Goal: Task Accomplishment & Management: Manage account settings

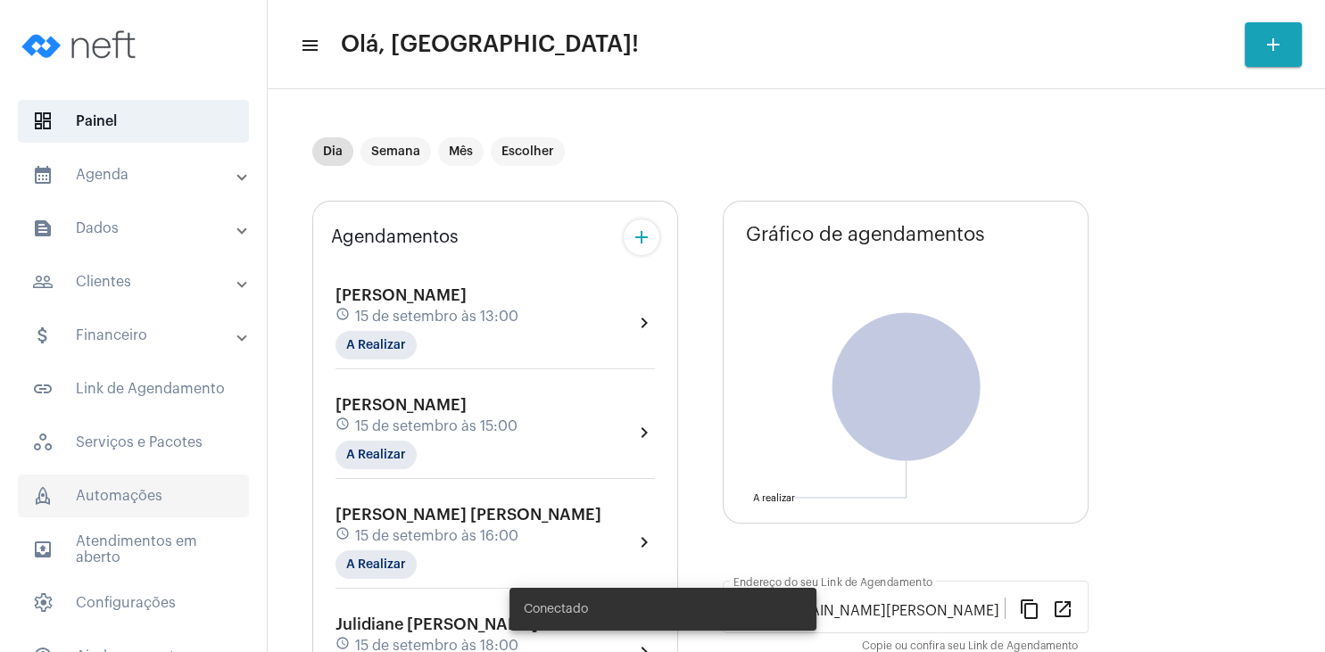
scroll to position [86, 0]
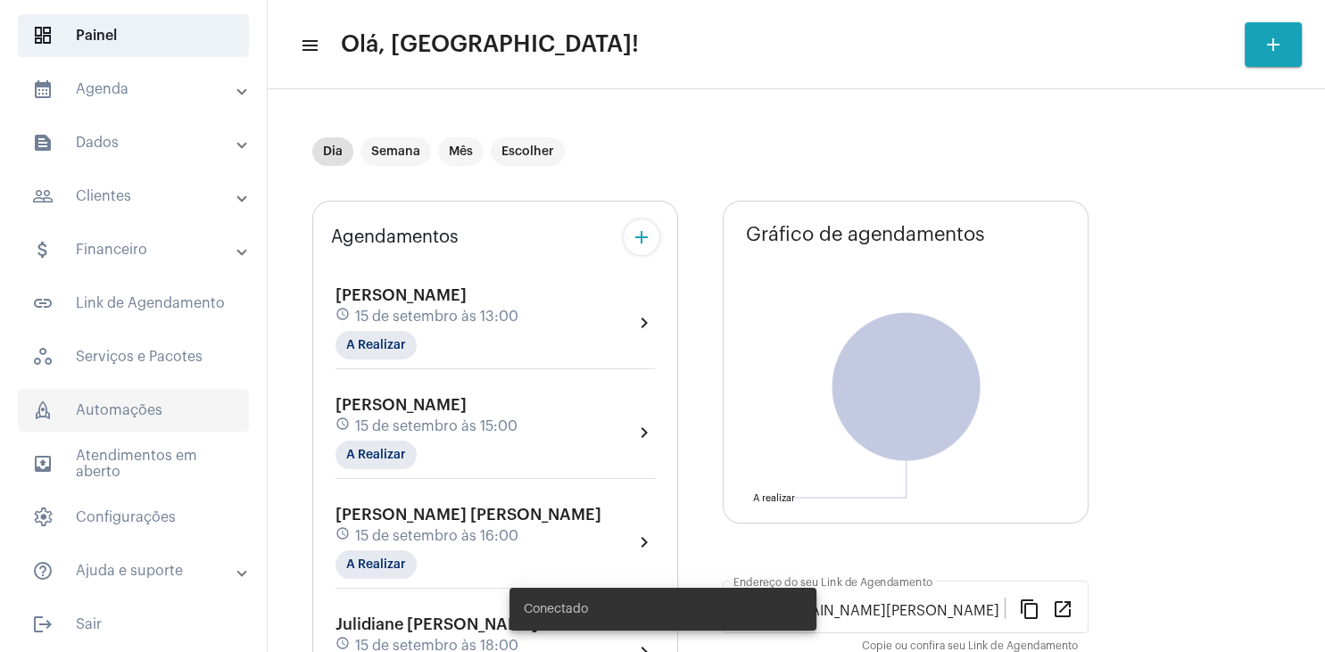
click at [166, 407] on span "rocket_outlined Automações" at bounding box center [133, 410] width 231 height 43
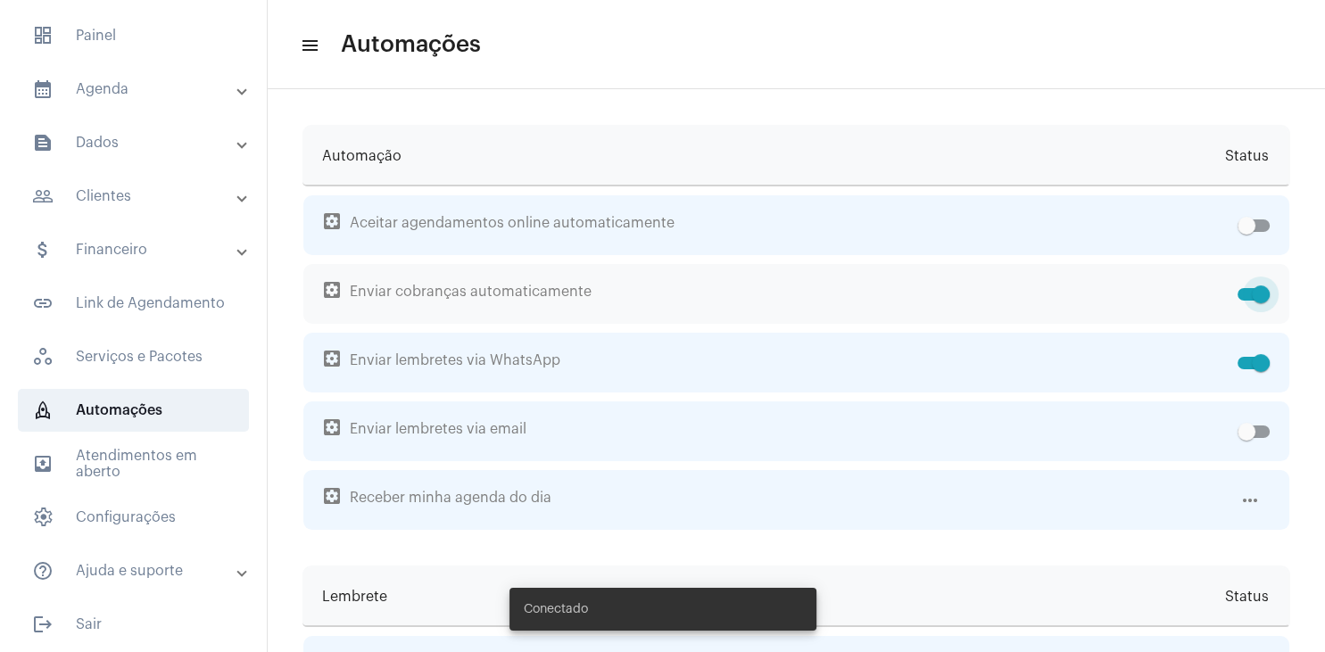
click at [1244, 301] on label at bounding box center [1254, 294] width 32 height 21
click at [1246, 301] on input "checkbox" at bounding box center [1246, 301] width 1 height 1
checkbox input "false"
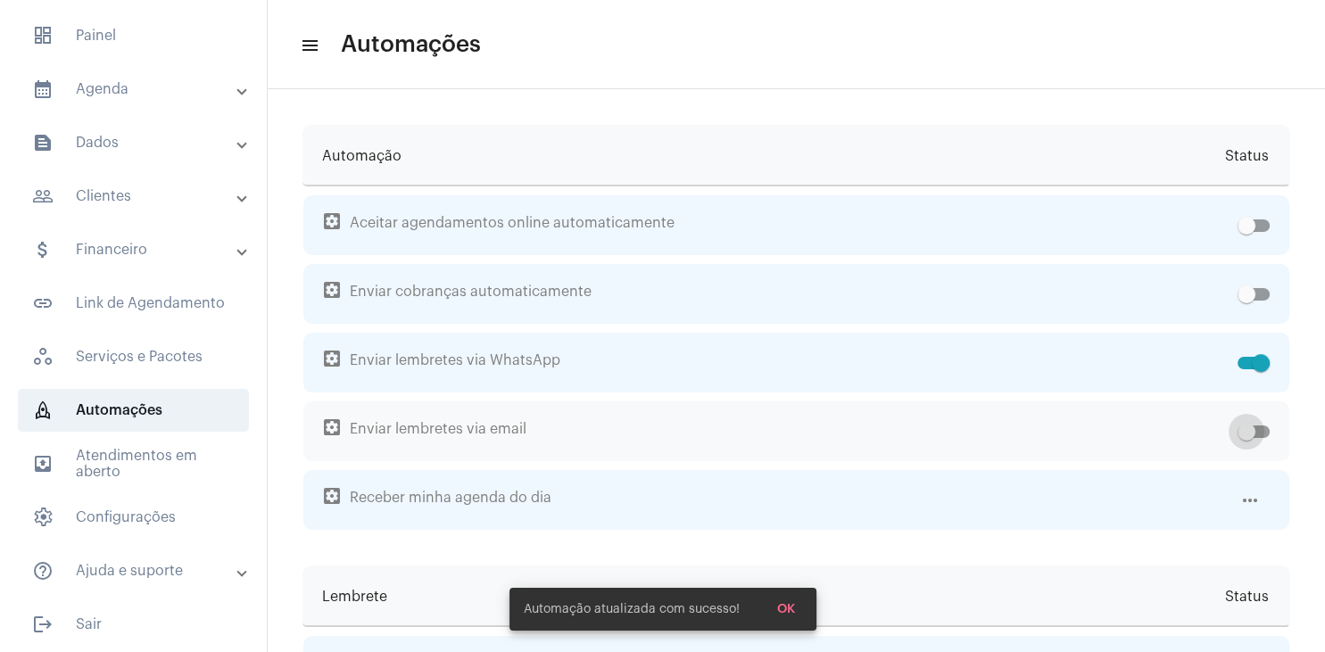
click at [1260, 439] on label at bounding box center [1254, 431] width 32 height 21
click at [1247, 439] on input "checkbox" at bounding box center [1246, 438] width 1 height 1
checkbox input "true"
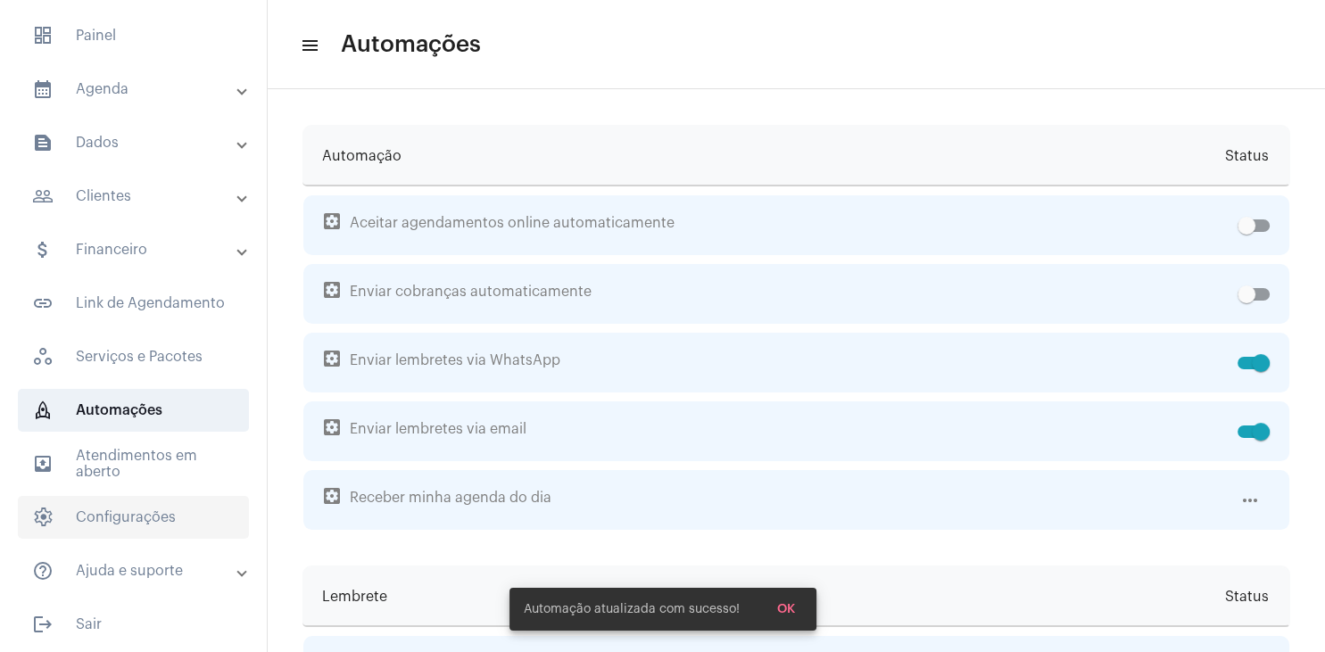
click at [154, 512] on span "settings Configurações" at bounding box center [133, 517] width 231 height 43
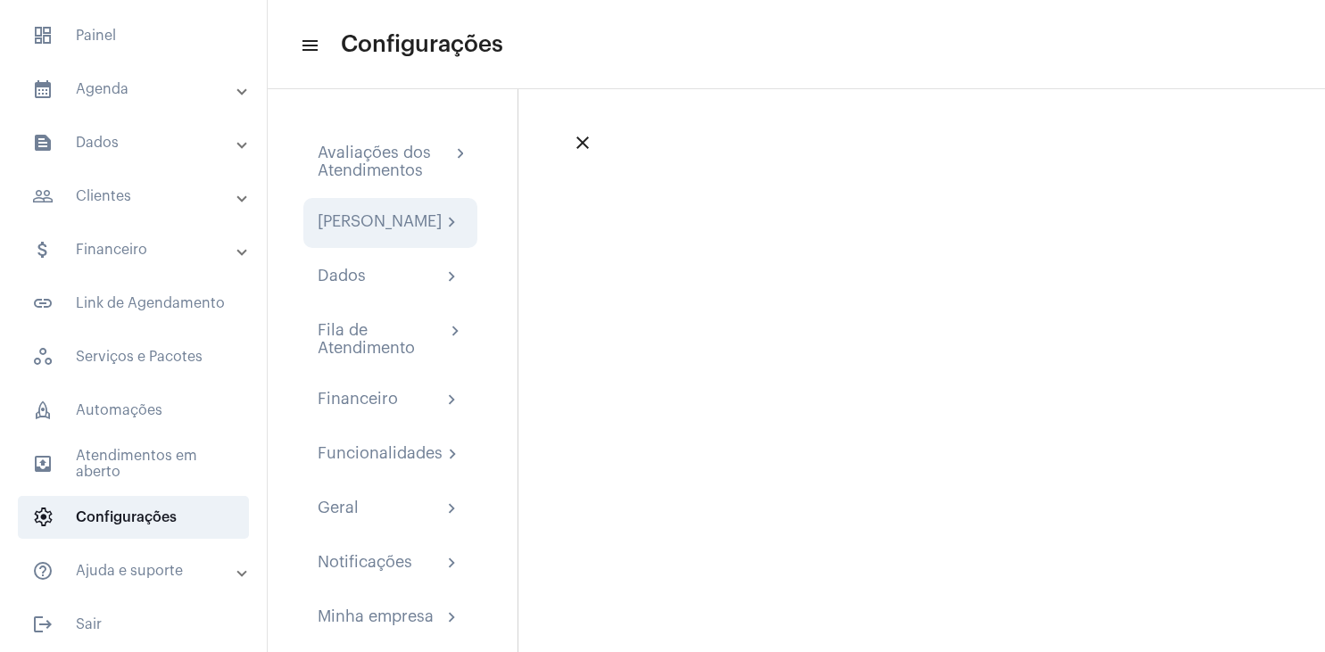
click at [397, 234] on div "[PERSON_NAME]" at bounding box center [380, 222] width 124 height 21
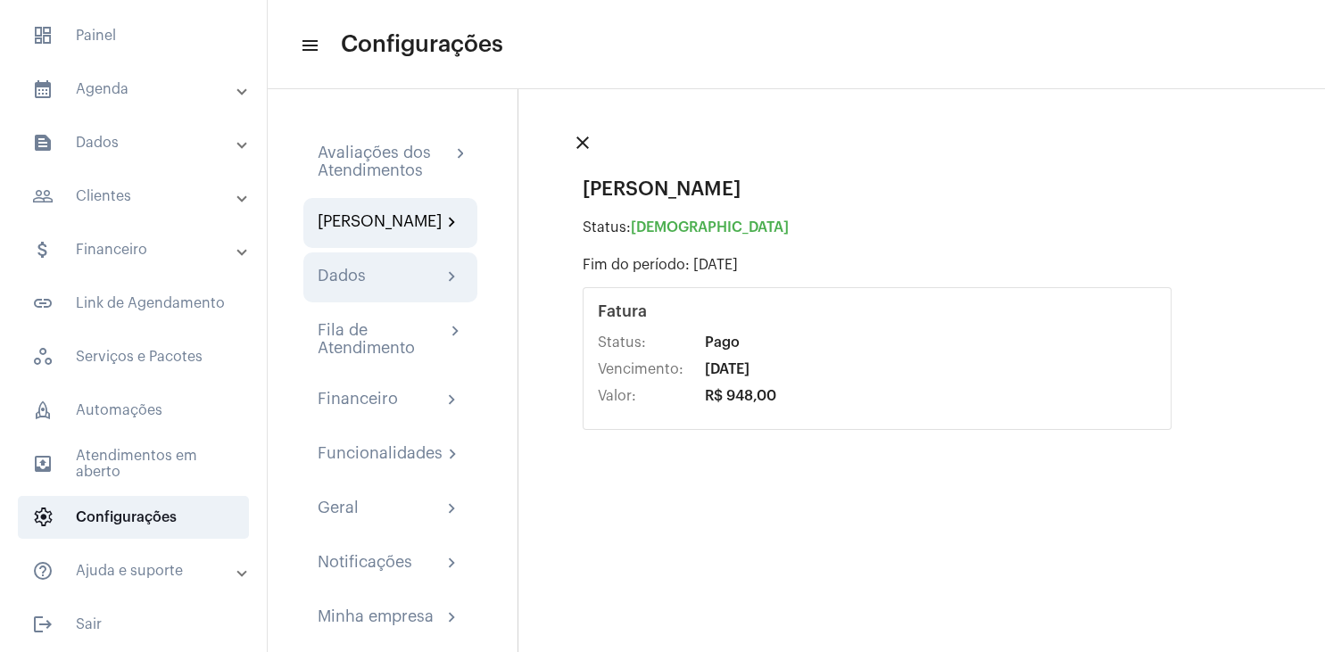
click at [387, 288] on div "Dados chevron_right" at bounding box center [390, 277] width 145 height 21
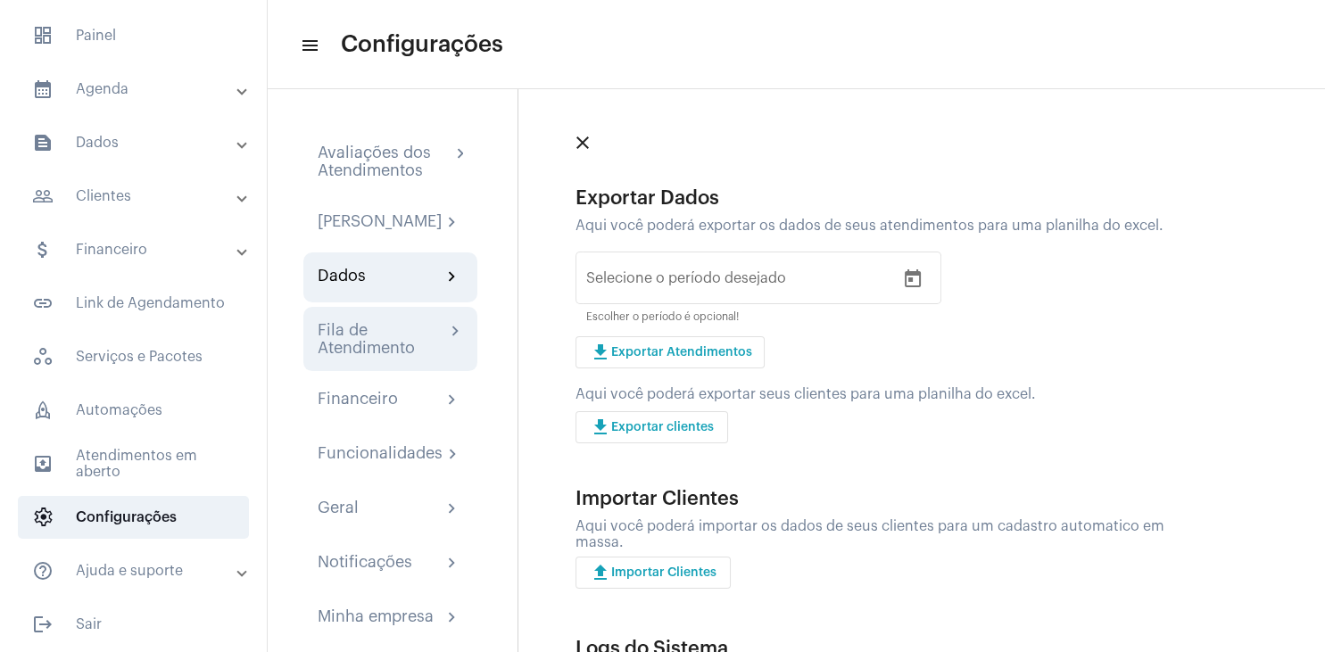
click at [377, 357] on div "Fila de Atendimento" at bounding box center [382, 339] width 128 height 36
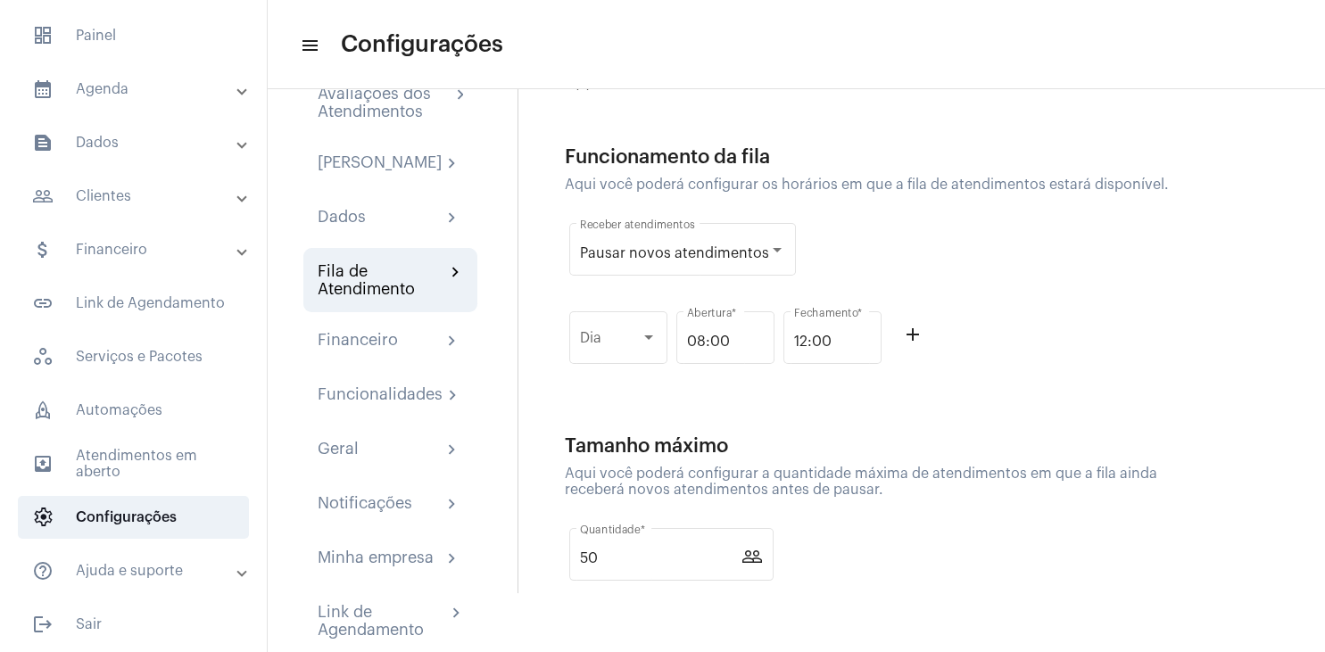
scroll to position [117, 0]
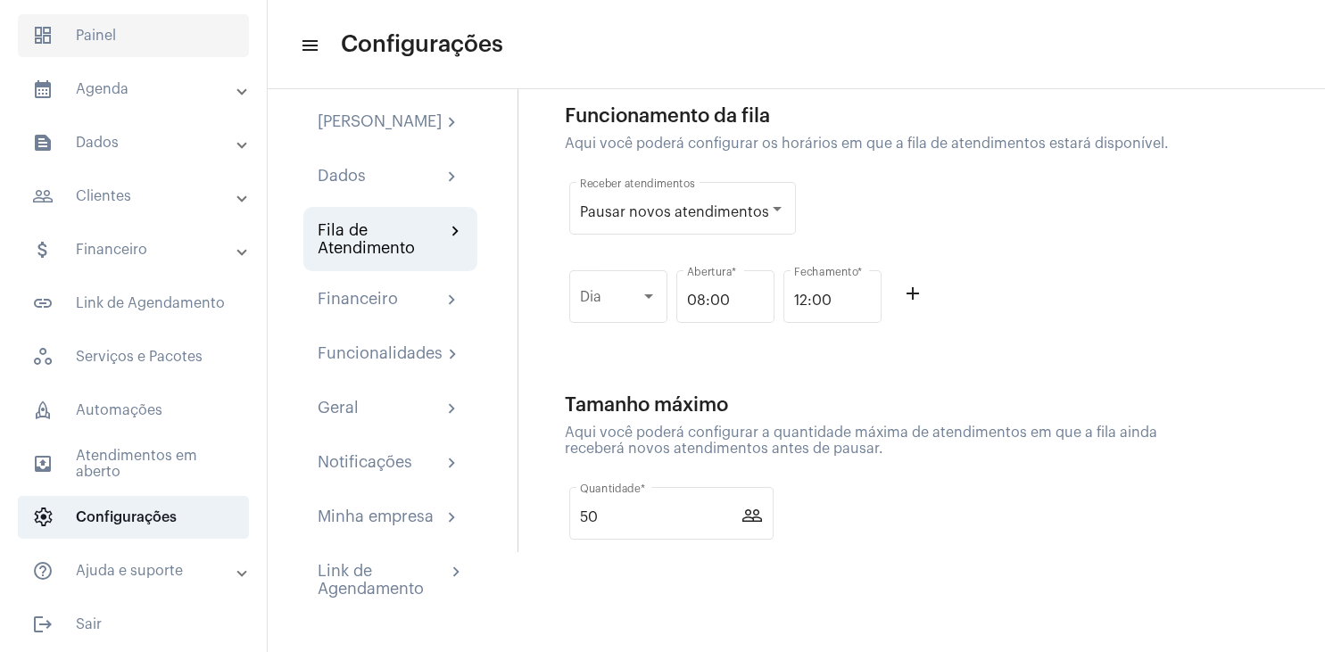
click at [112, 36] on span "dashboard Painel" at bounding box center [133, 35] width 231 height 43
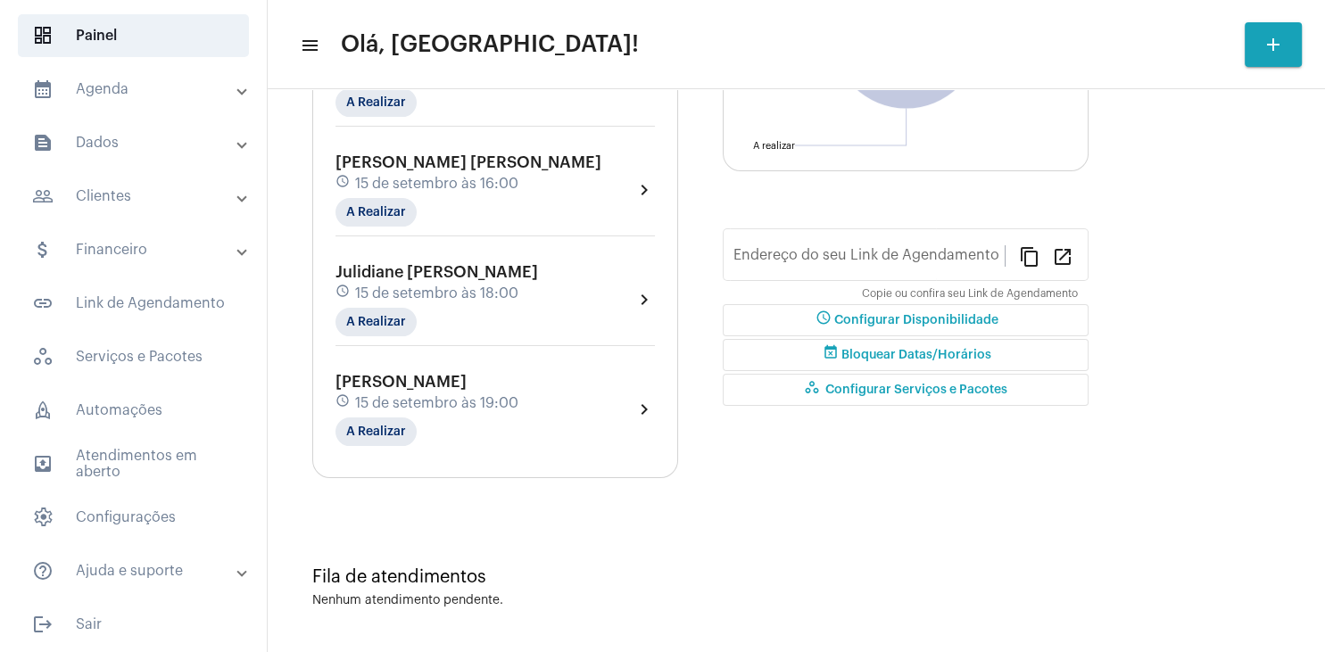
type input "[URL][DOMAIN_NAME][PERSON_NAME]"
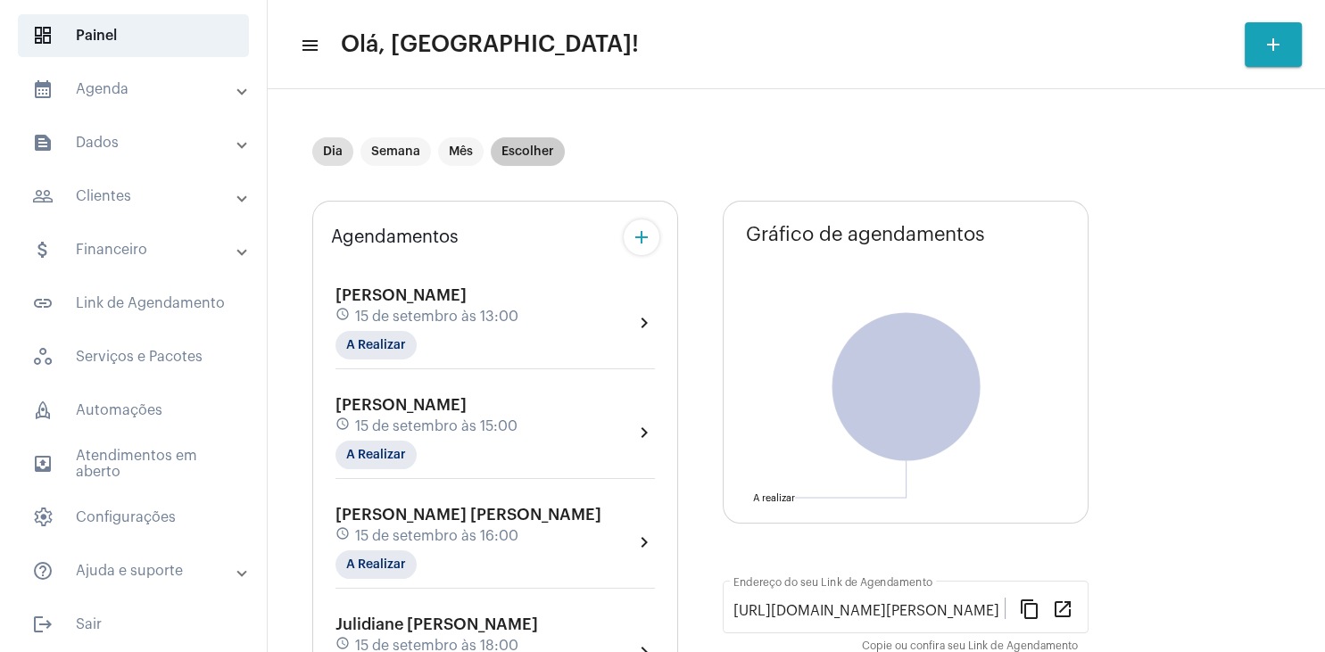
click at [541, 152] on mat-chip "Escolher" at bounding box center [528, 151] width 74 height 29
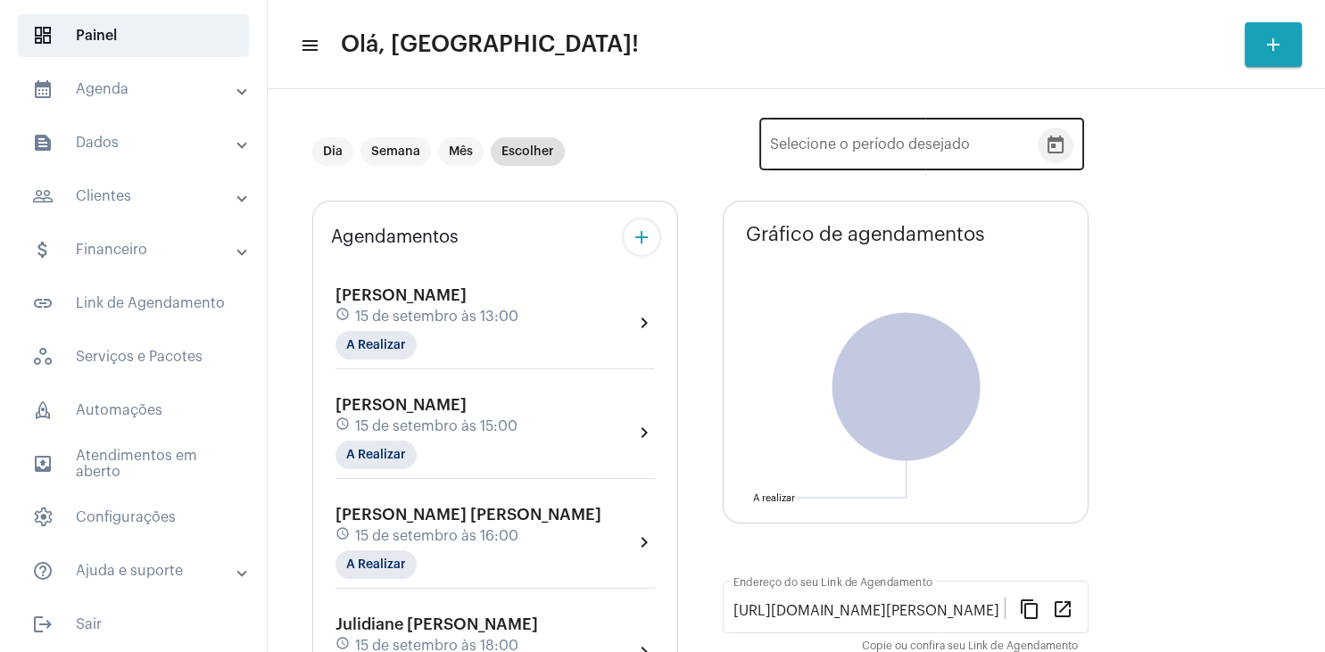
click at [1058, 145] on icon "Open calendar" at bounding box center [1055, 145] width 21 height 21
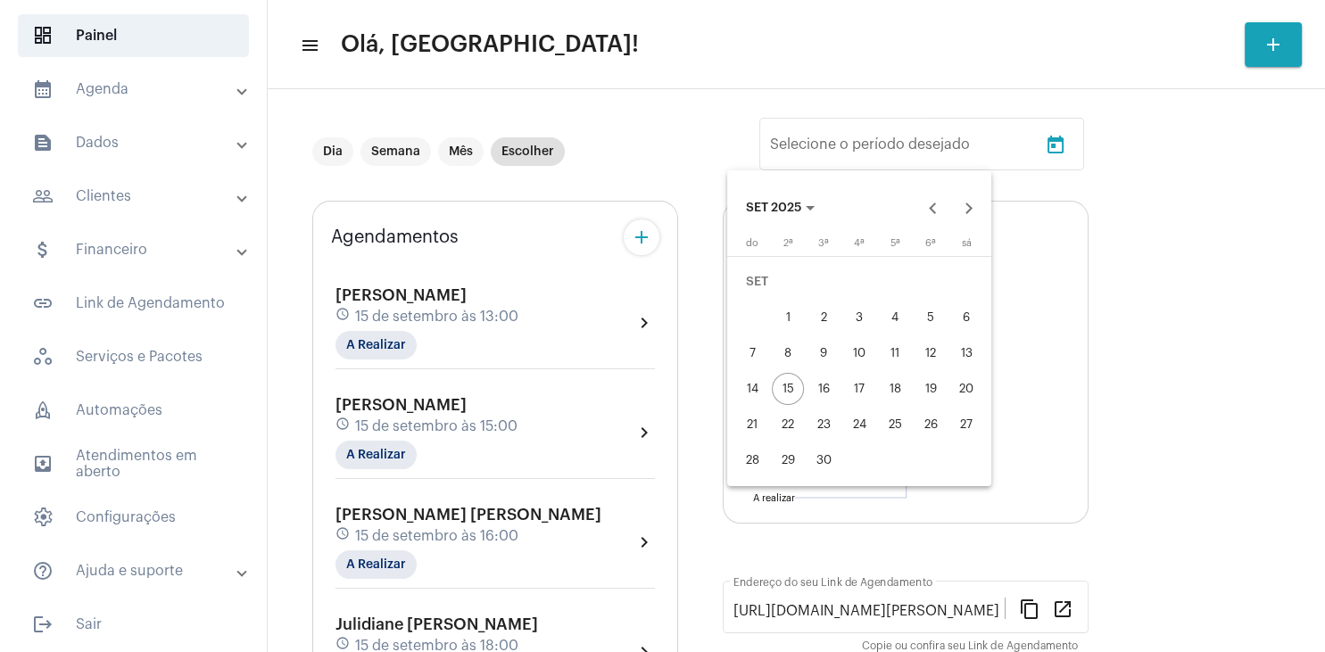
click at [746, 424] on div "21" at bounding box center [752, 425] width 32 height 32
type input "[DATE]"
click at [967, 427] on div "27" at bounding box center [966, 425] width 32 height 32
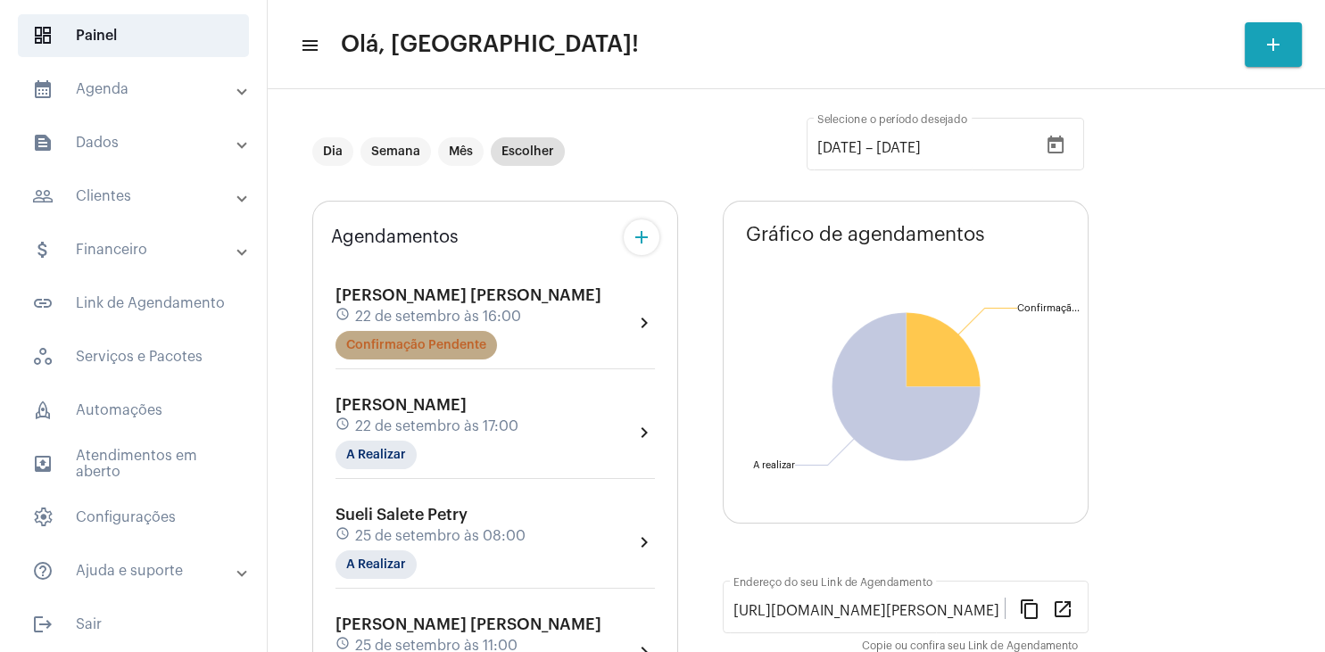
click at [445, 341] on mat-chip "Confirmação Pendente" at bounding box center [417, 345] width 162 height 29
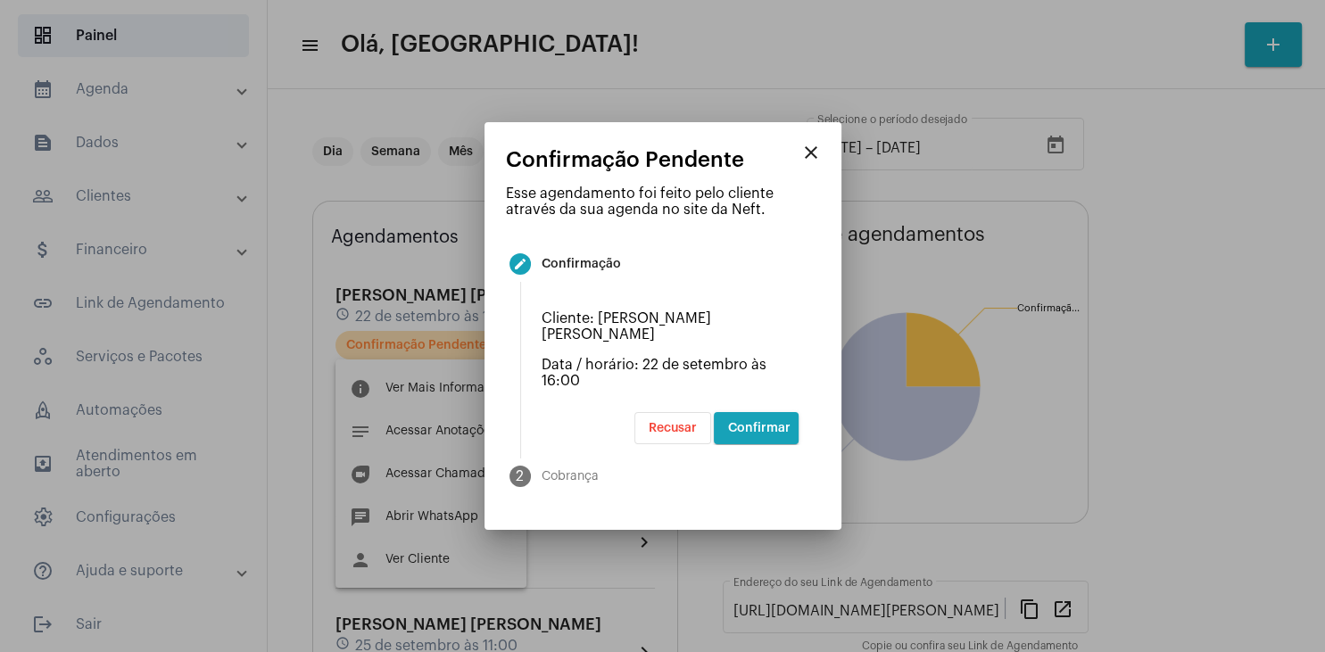
click at [766, 422] on span "Confirmar" at bounding box center [759, 428] width 62 height 12
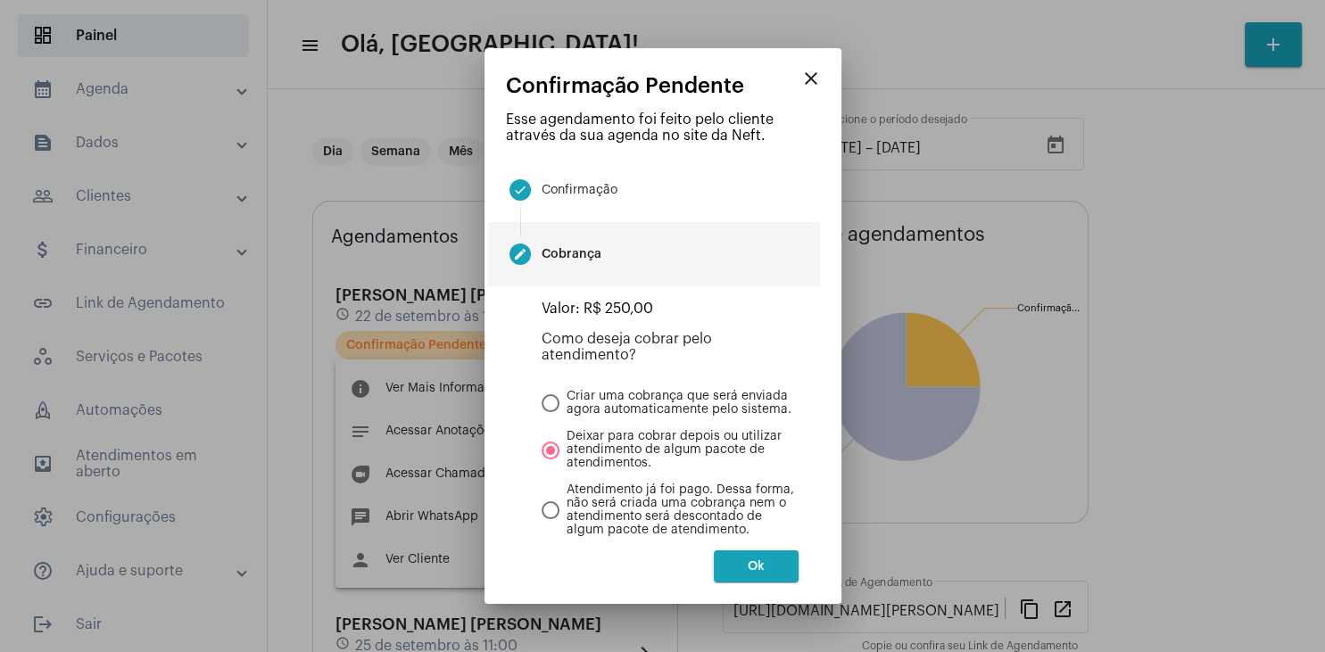
click at [756, 560] on button "Ok" at bounding box center [756, 567] width 85 height 32
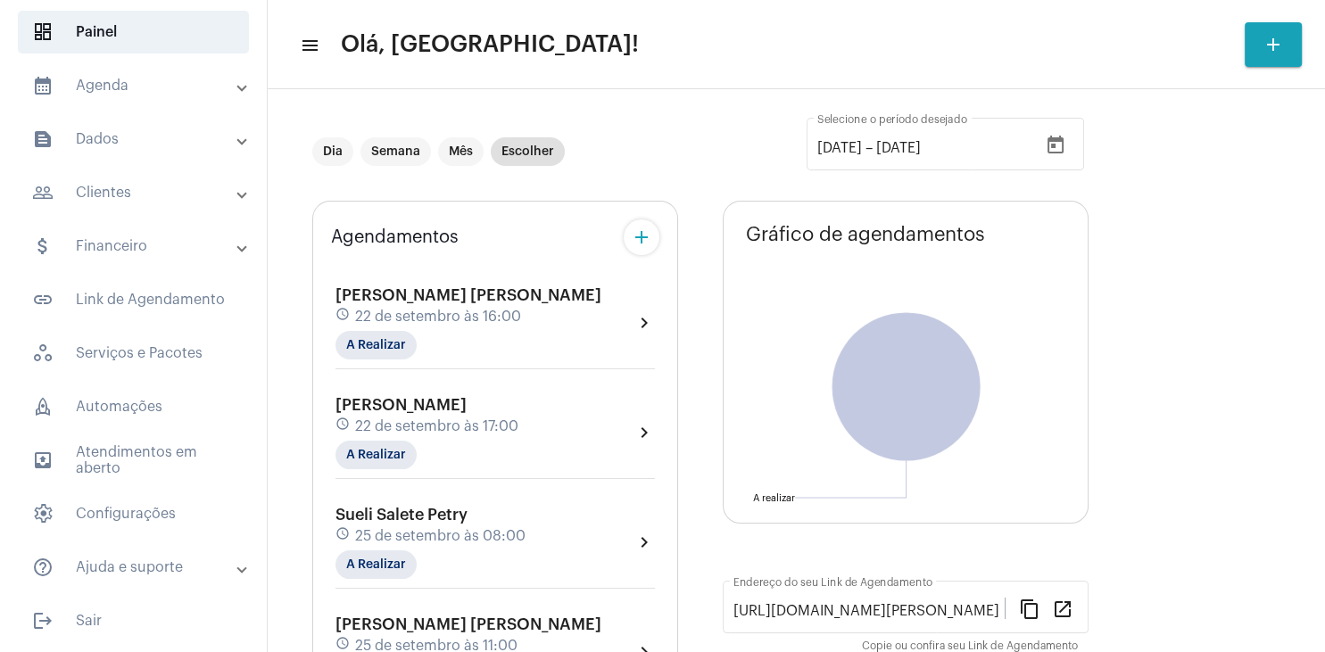
scroll to position [89, 0]
click at [137, 521] on span "settings Configurações" at bounding box center [133, 514] width 231 height 43
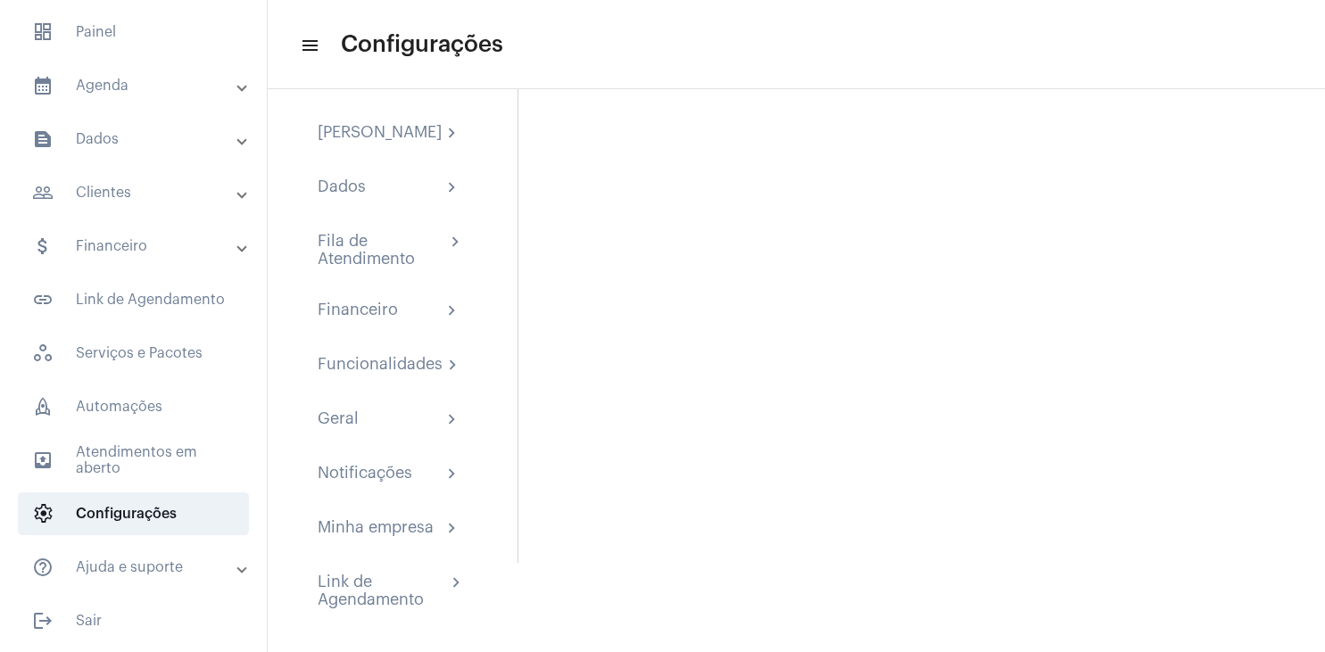
scroll to position [117, 0]
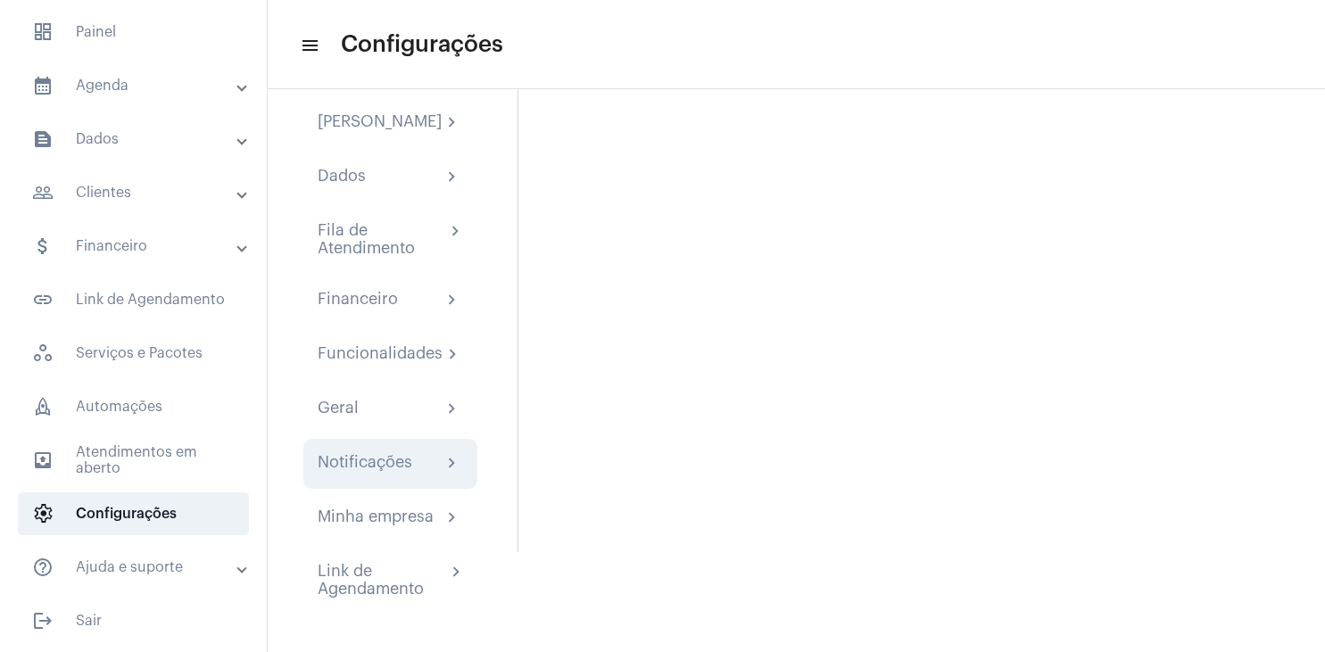
click at [386, 459] on div "Notificações" at bounding box center [365, 463] width 95 height 21
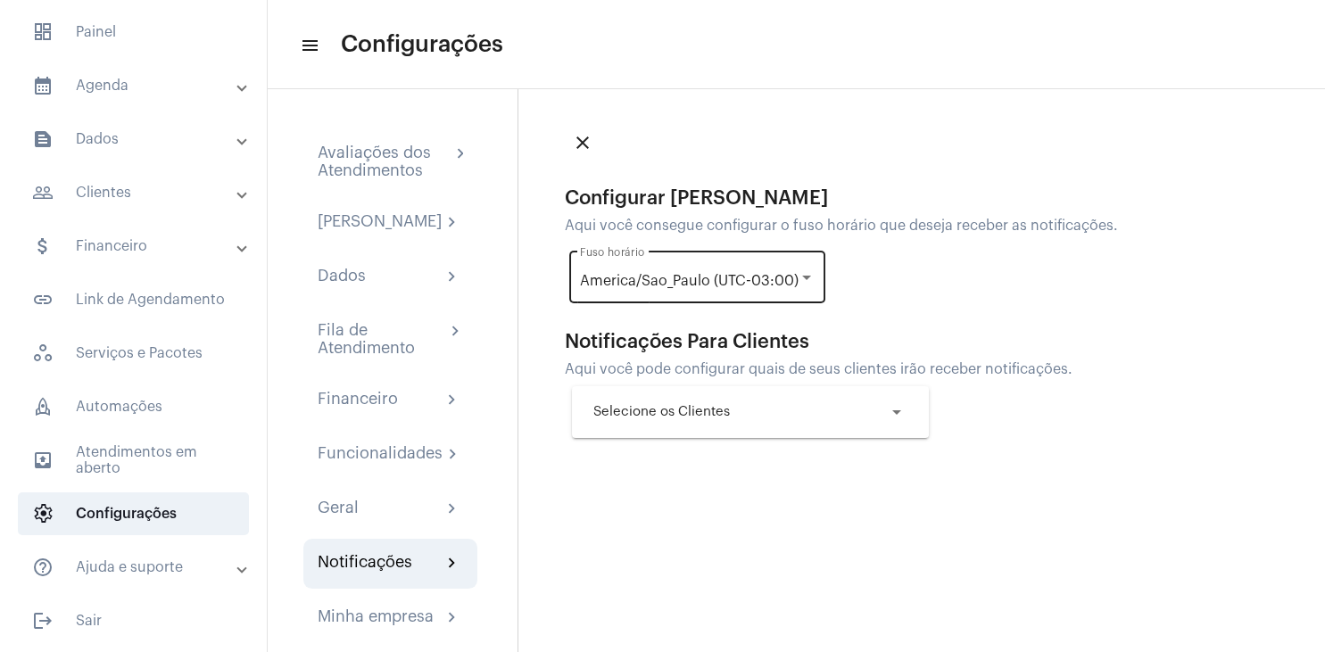
click at [802, 276] on div at bounding box center [806, 278] width 9 height 4
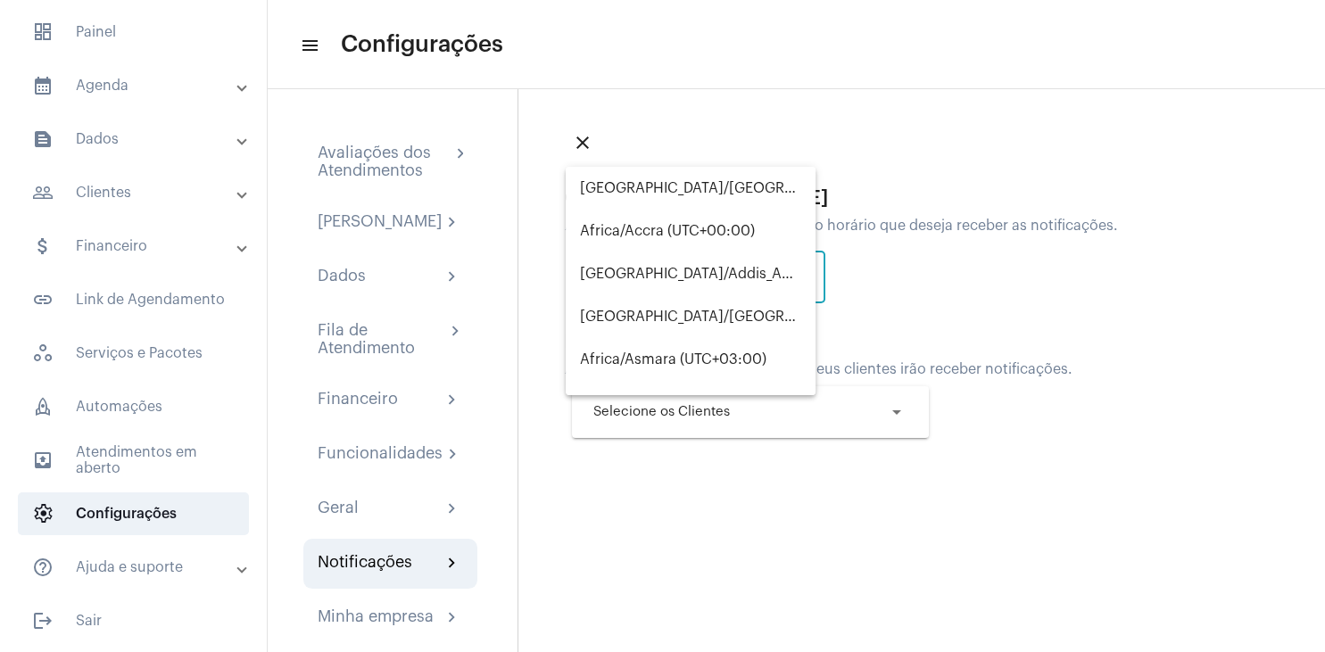
scroll to position [8475, 0]
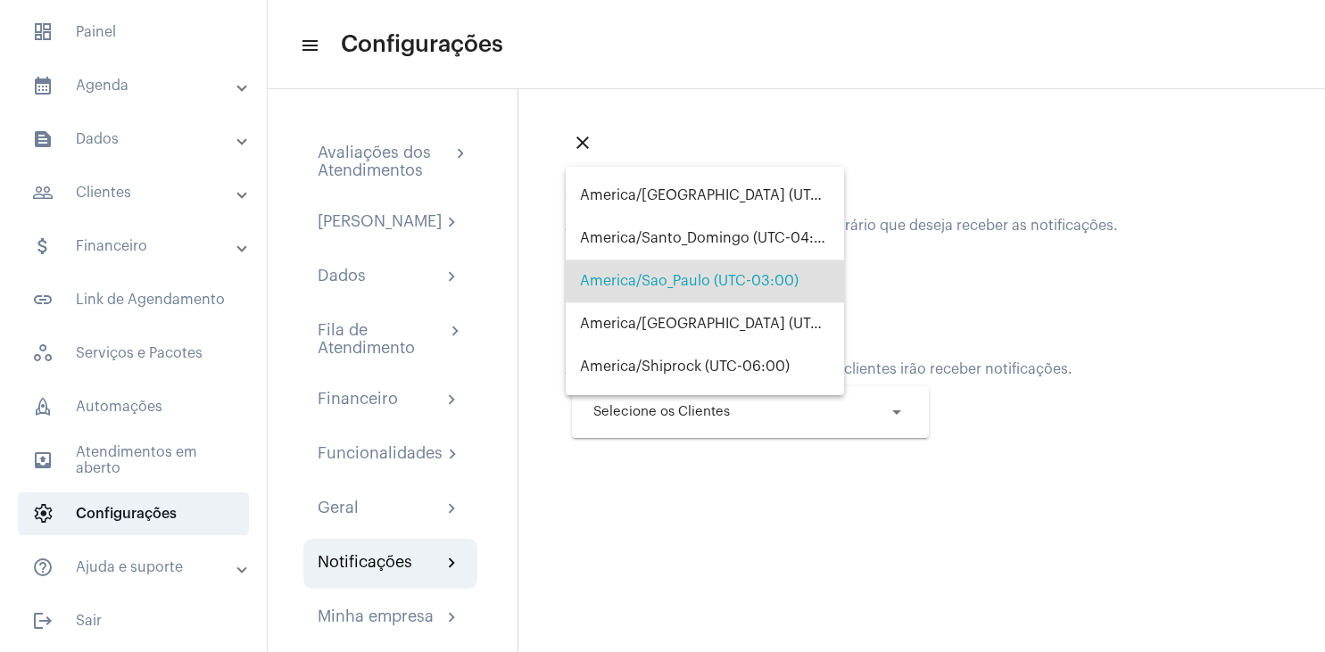
click at [1016, 292] on div at bounding box center [662, 326] width 1325 height 652
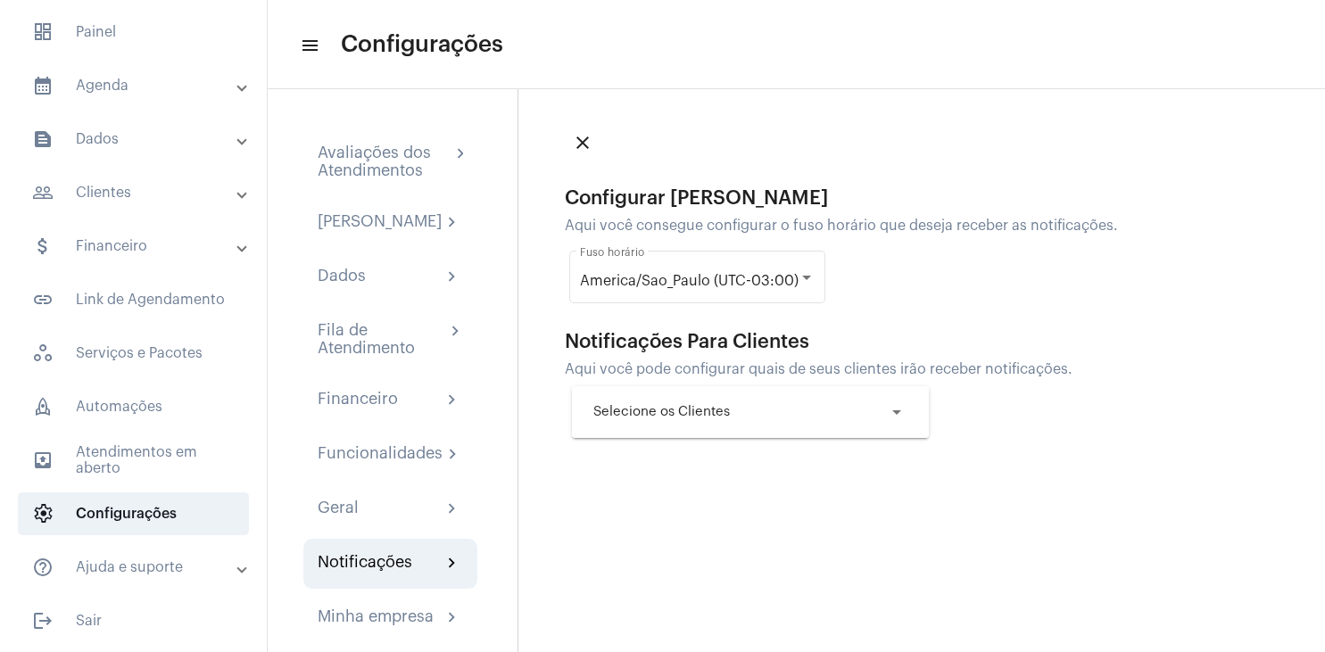
click at [909, 413] on mat-expansion-panel-header "Selecione os Clientes arrow_drop_down" at bounding box center [750, 412] width 357 height 52
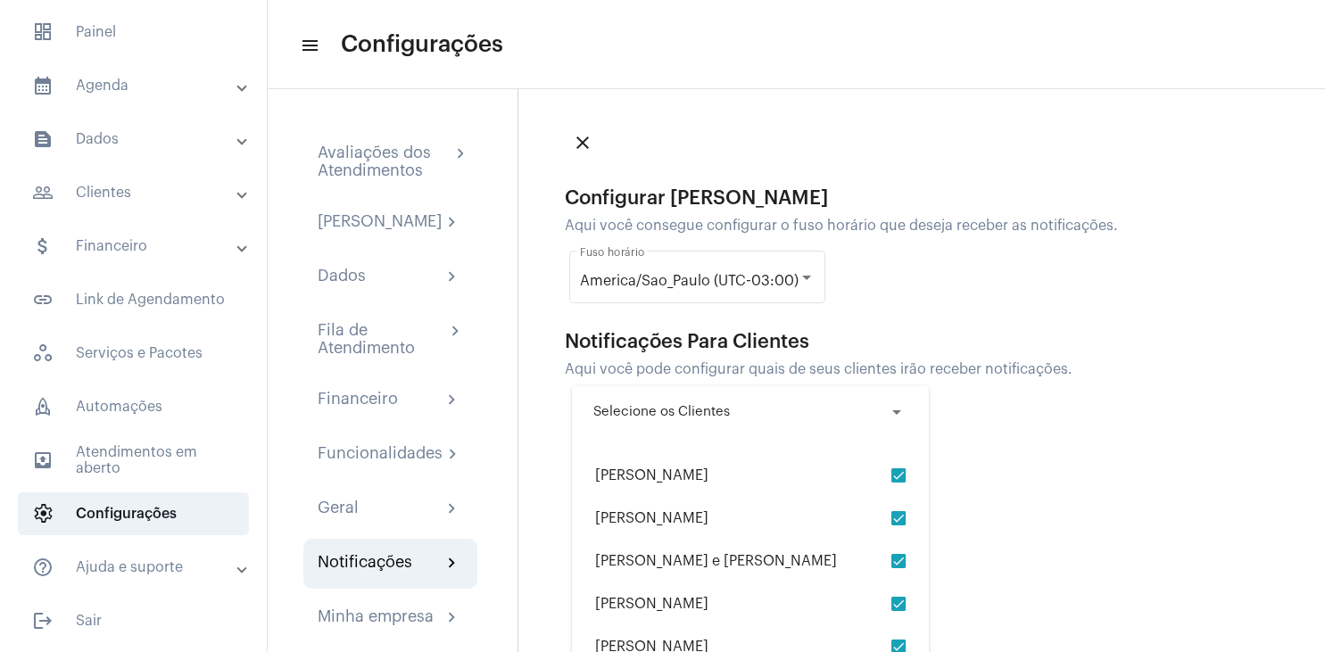
click at [368, 154] on div "Avaliações dos Atendimentos" at bounding box center [384, 162] width 133 height 36
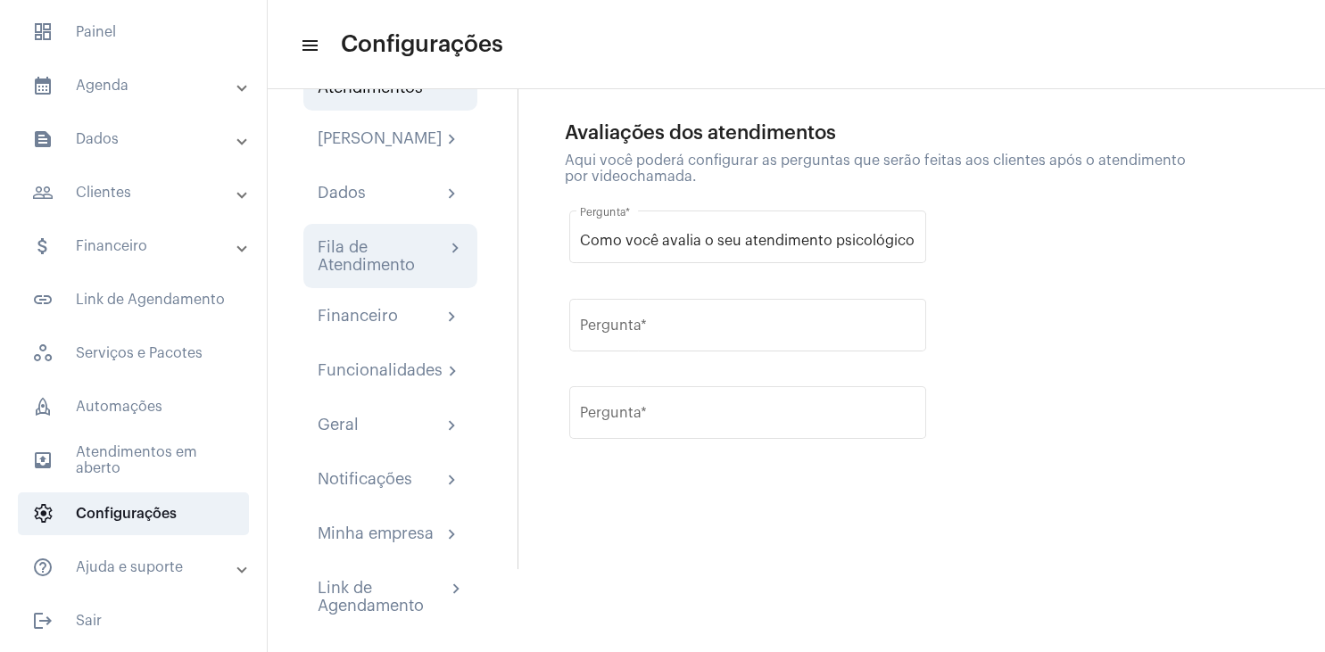
scroll to position [117, 0]
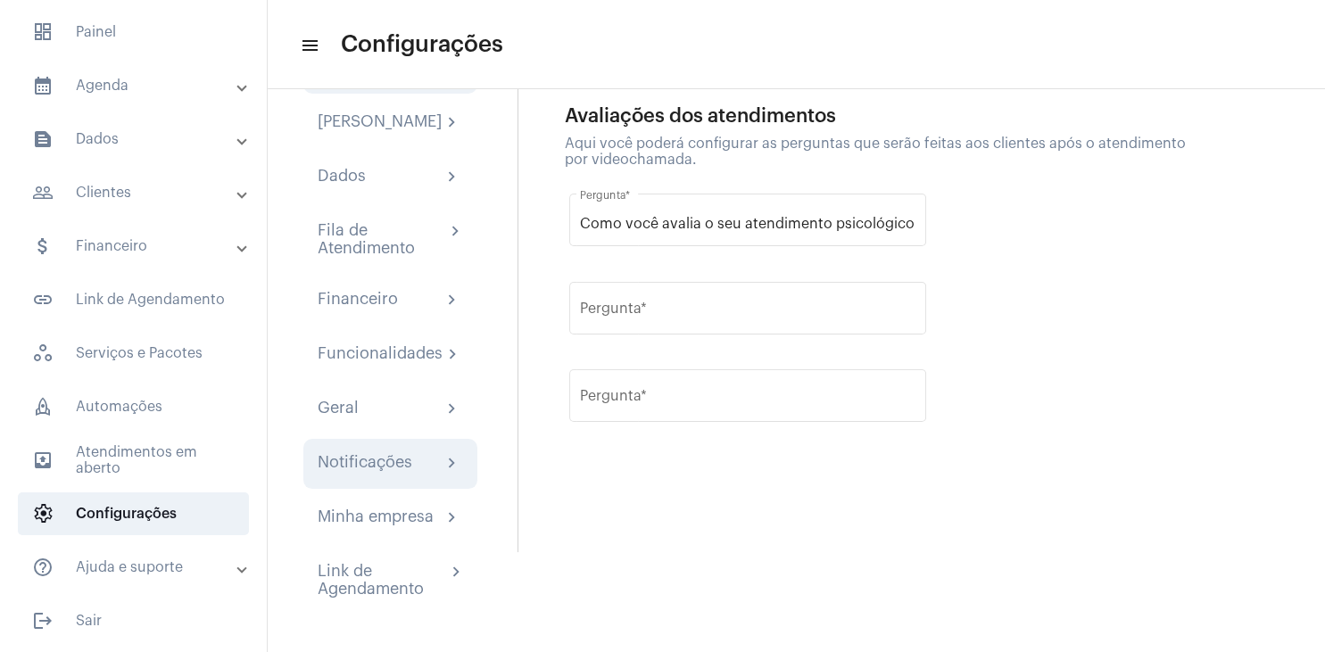
click at [366, 458] on div "Notificações" at bounding box center [365, 463] width 95 height 21
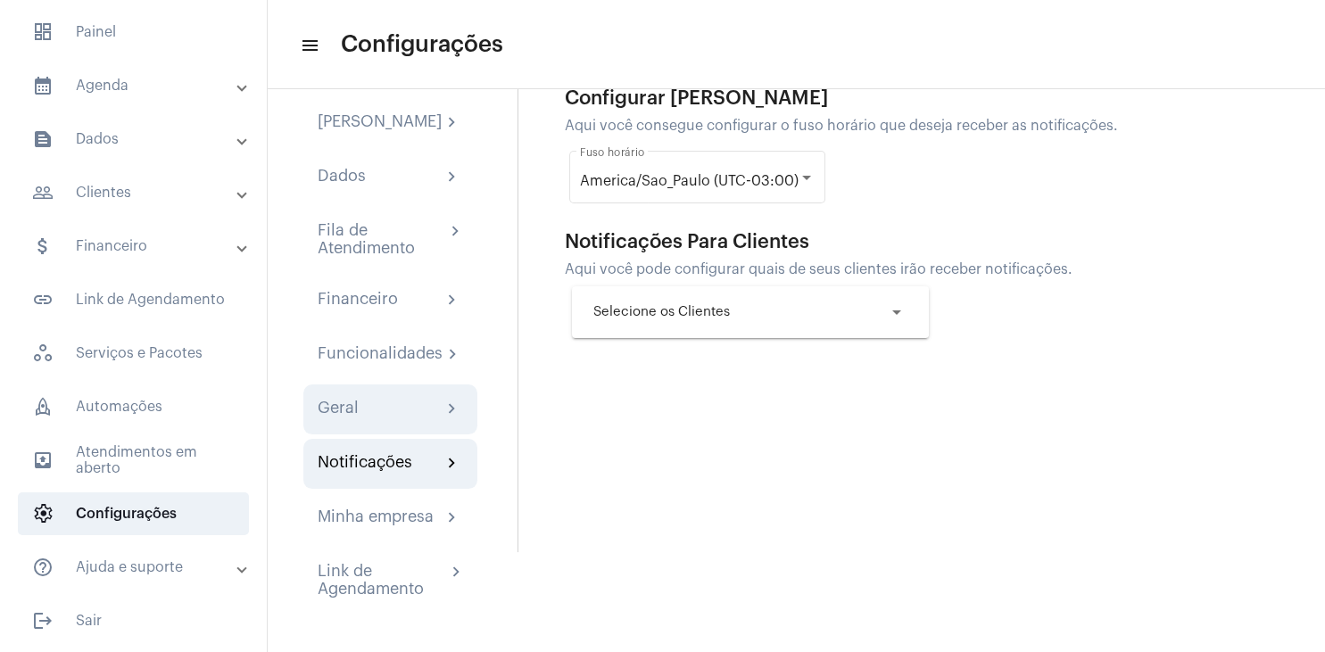
click at [374, 412] on div "Geral chevron_right" at bounding box center [390, 409] width 145 height 21
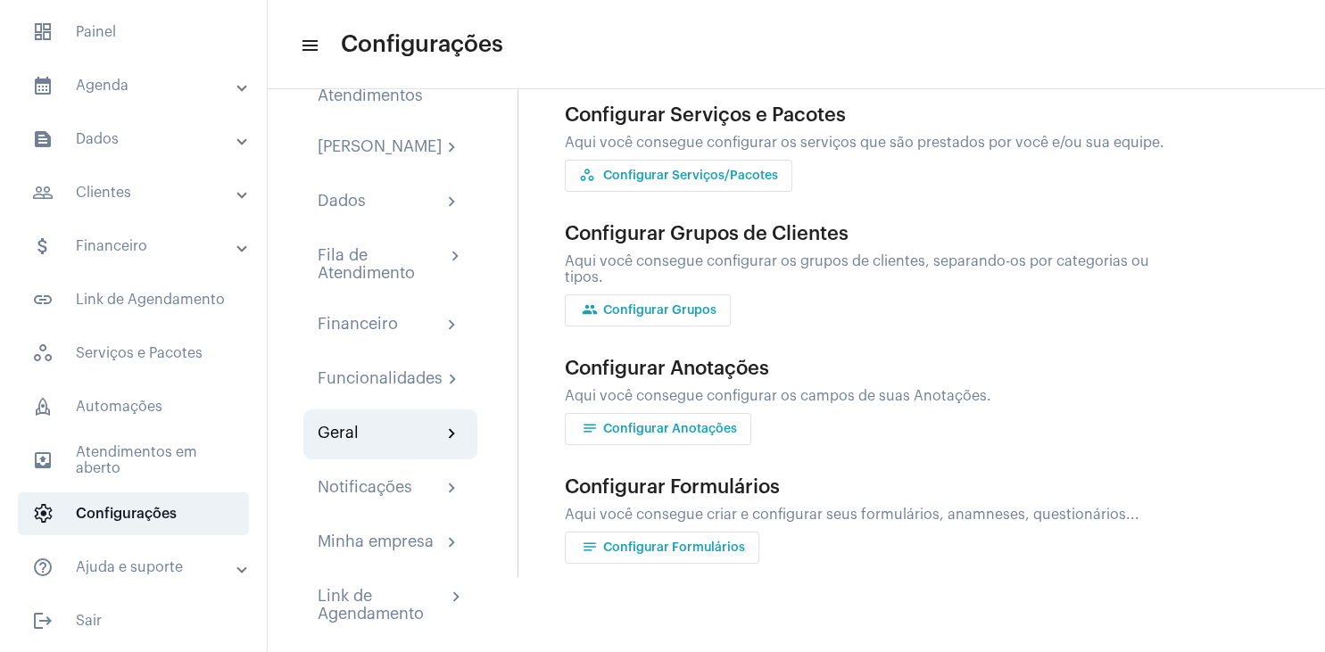
scroll to position [117, 0]
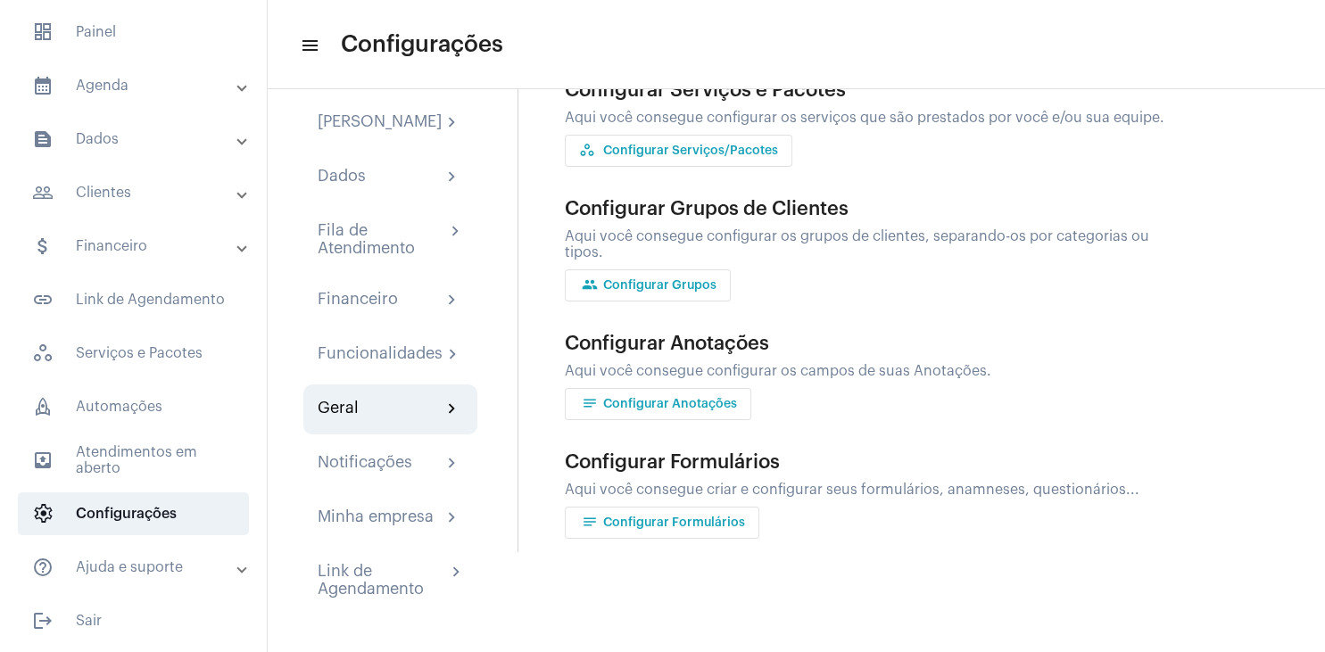
click at [125, 566] on mat-panel-title "help_outline Ajuda e suporte" at bounding box center [135, 567] width 206 height 21
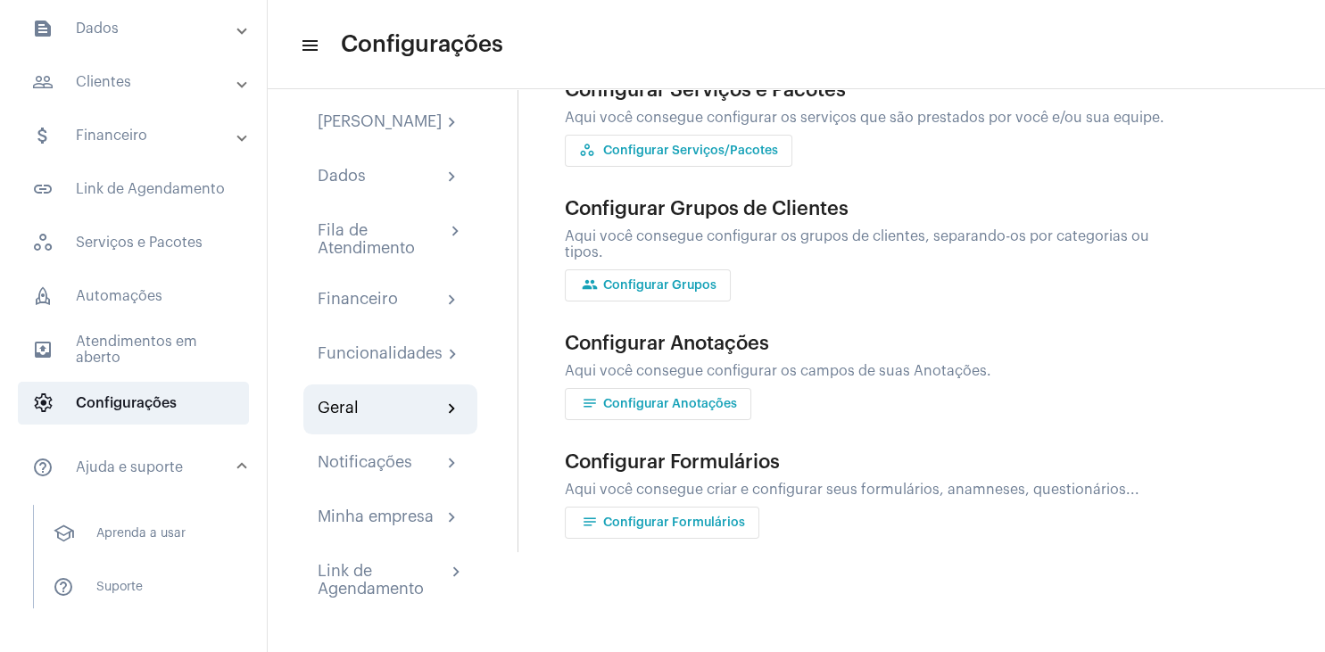
scroll to position [245, 0]
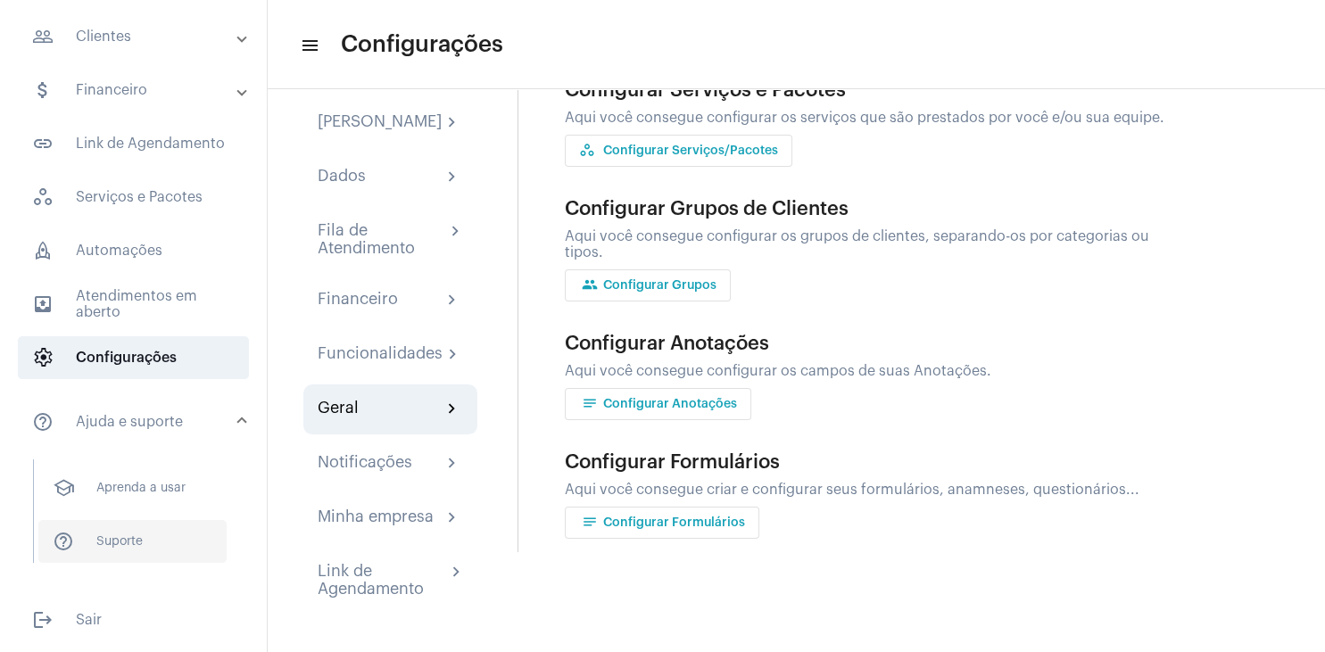
click at [139, 544] on span "help_outline Suporte" at bounding box center [132, 541] width 188 height 43
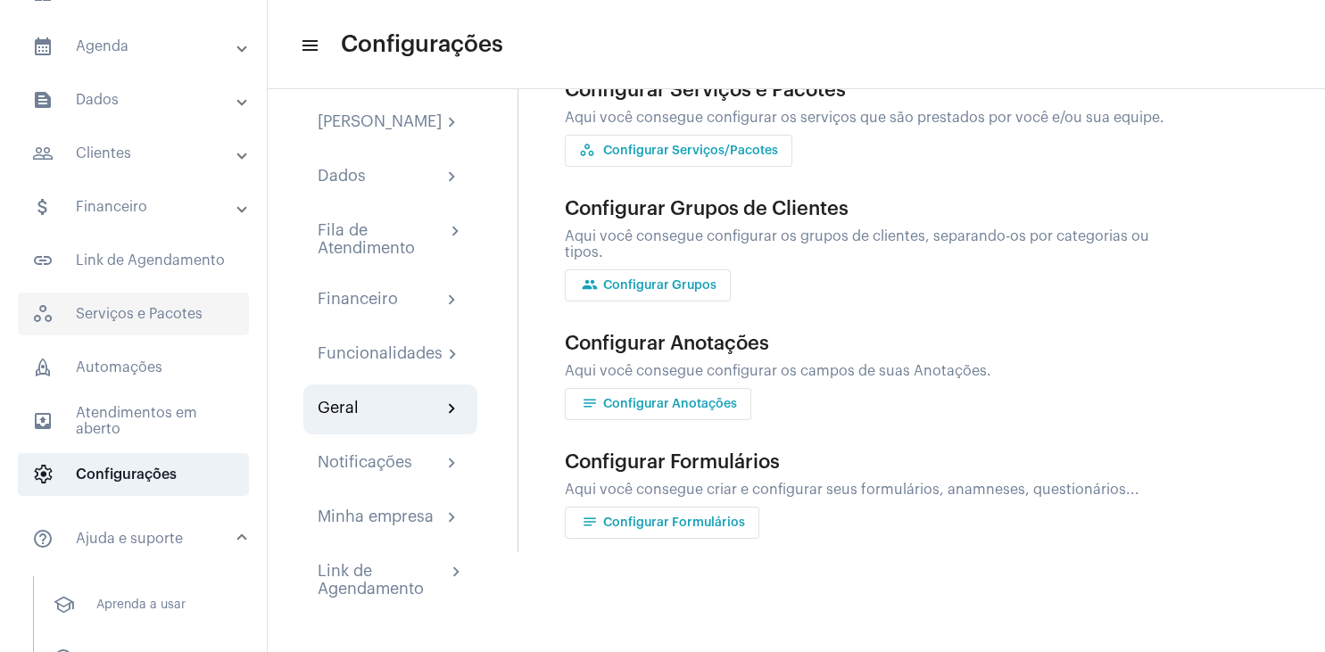
scroll to position [0, 0]
